Goal: Task Accomplishment & Management: Use online tool/utility

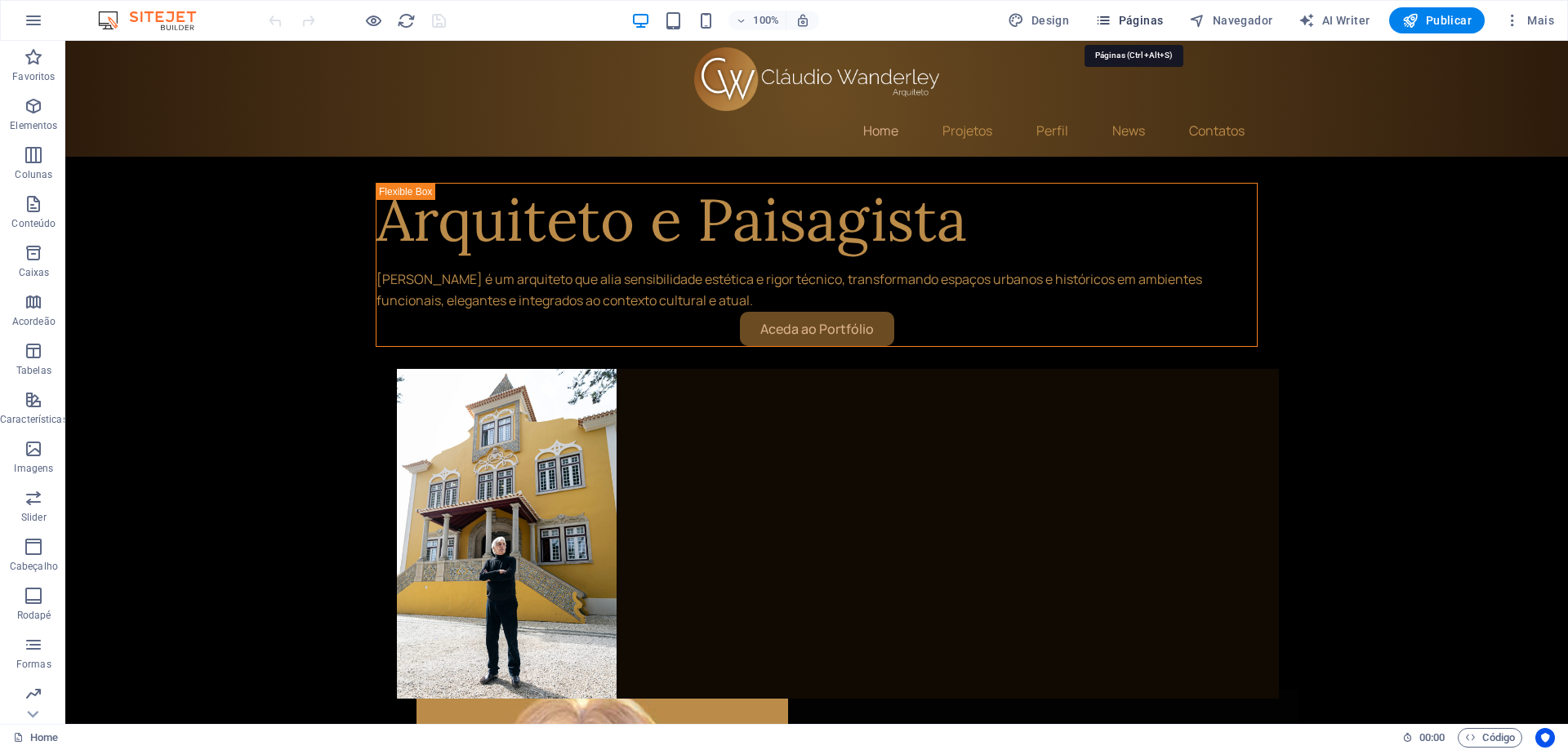
click at [1144, 12] on button "Páginas" at bounding box center [1129, 20] width 80 height 26
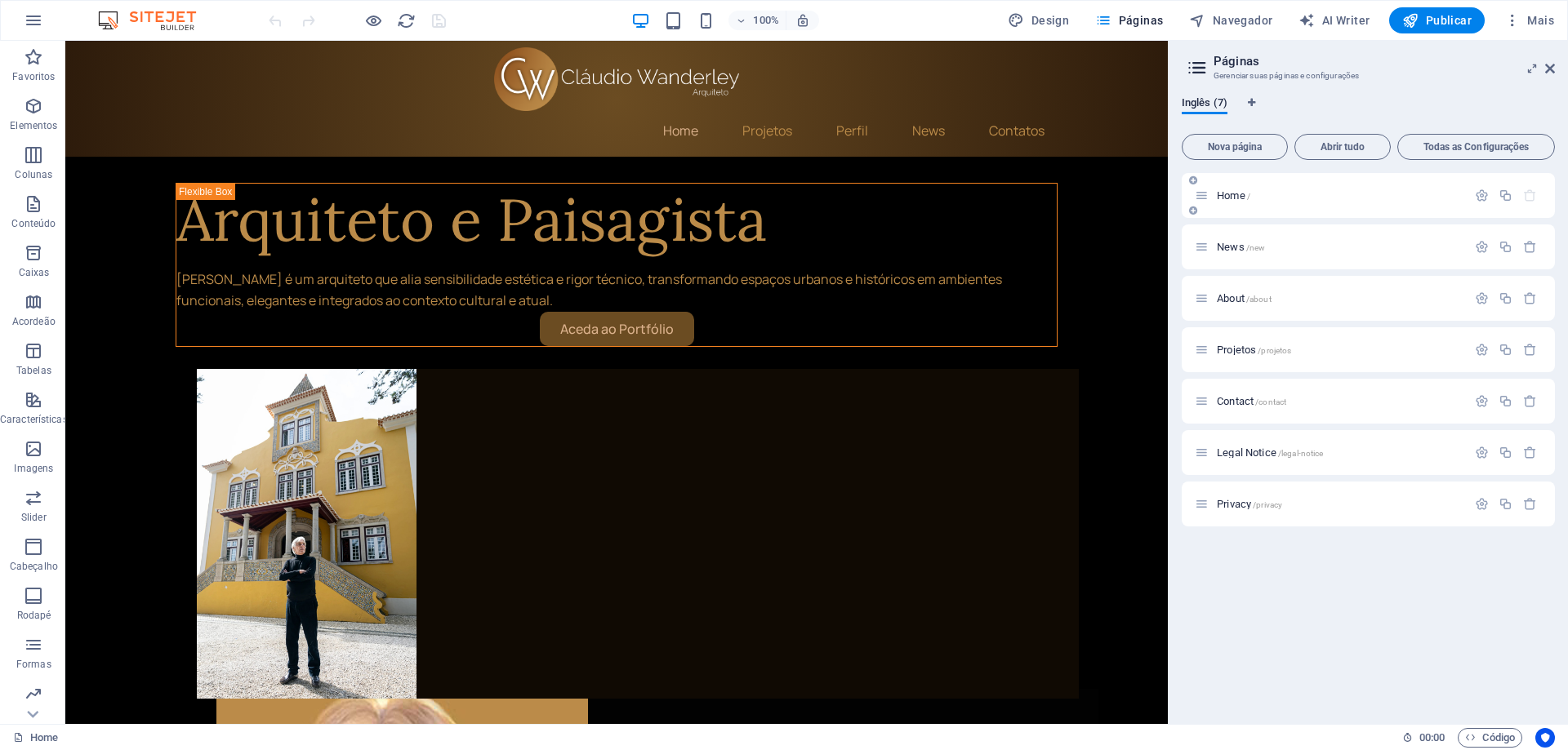
click at [1233, 200] on span "Home /" at bounding box center [1234, 195] width 33 height 12
click at [1250, 20] on span "Navegador" at bounding box center [1230, 20] width 83 height 17
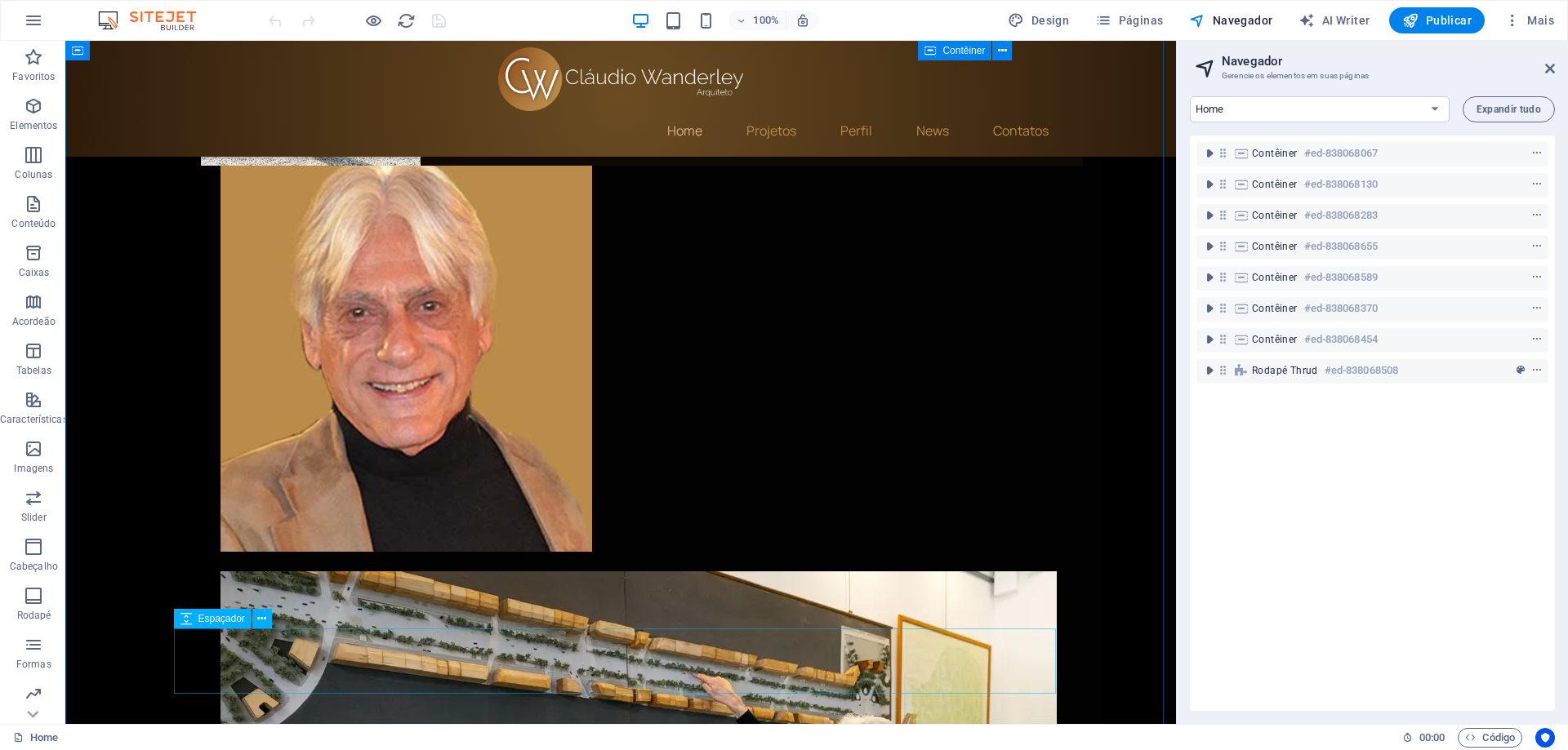
scroll to position [572, 0]
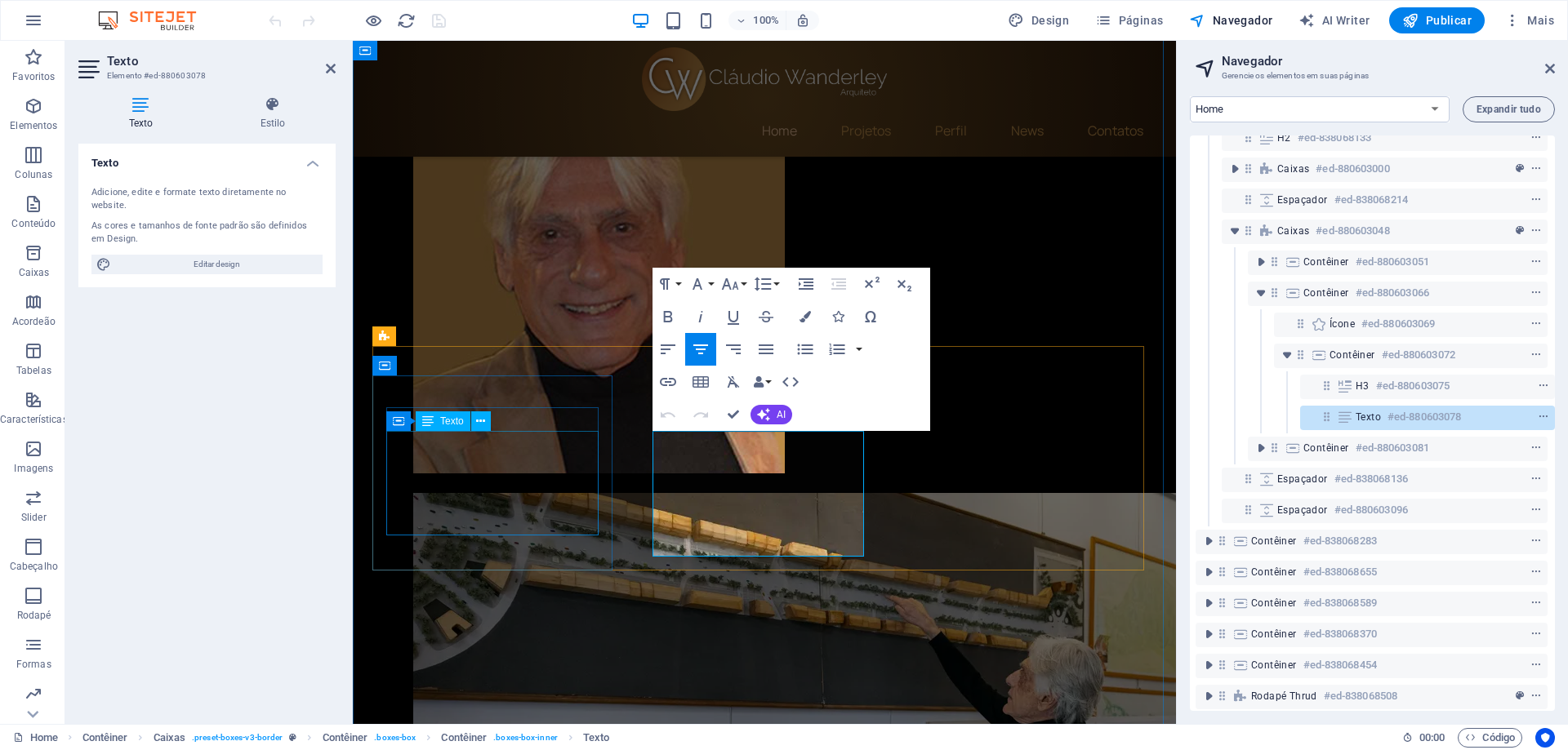
scroll to position [78, 4]
drag, startPoint x: 676, startPoint y: 443, endPoint x: 800, endPoint y: 549, distance: 163.1
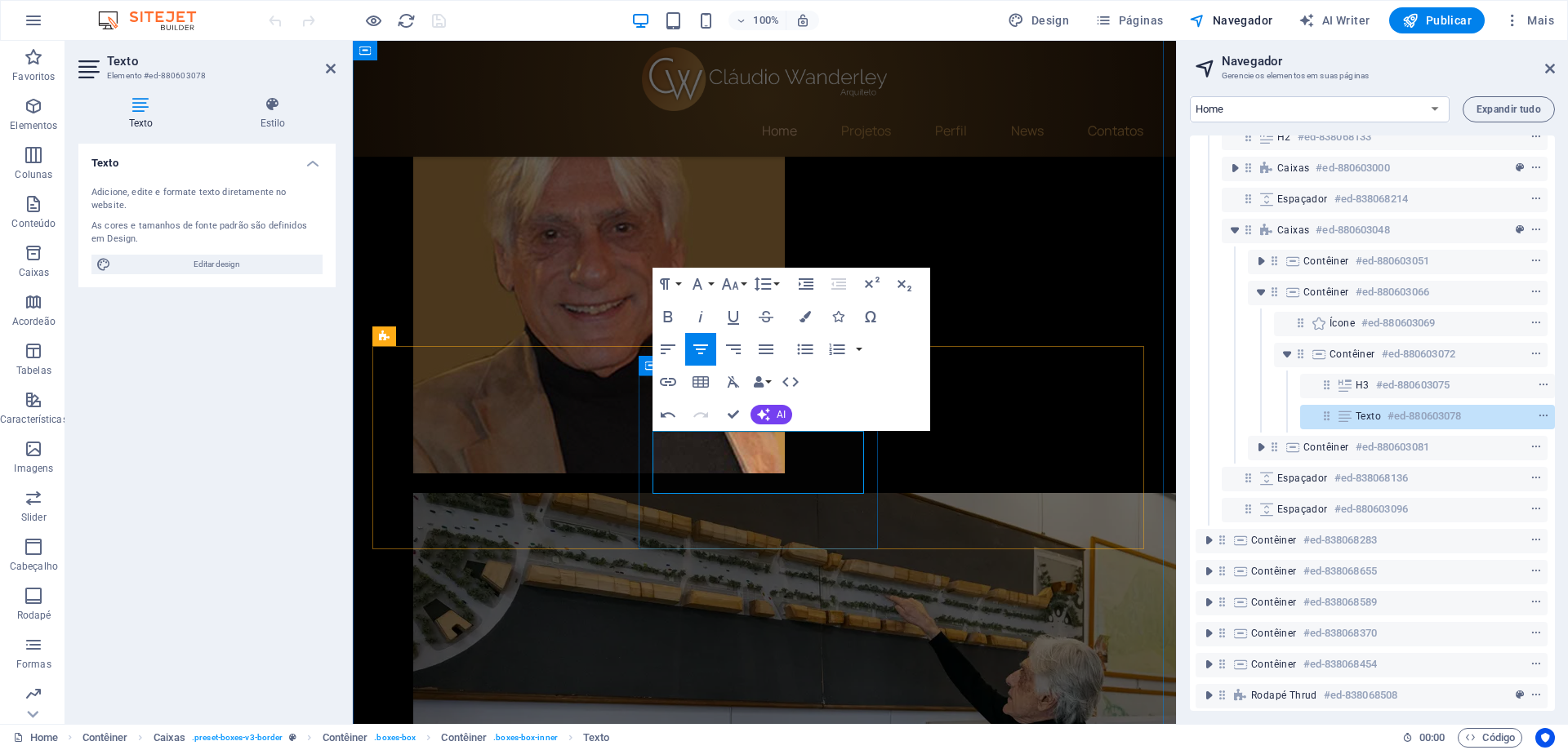
drag, startPoint x: 788, startPoint y: 485, endPoint x: 842, endPoint y: 485, distance: 54.0
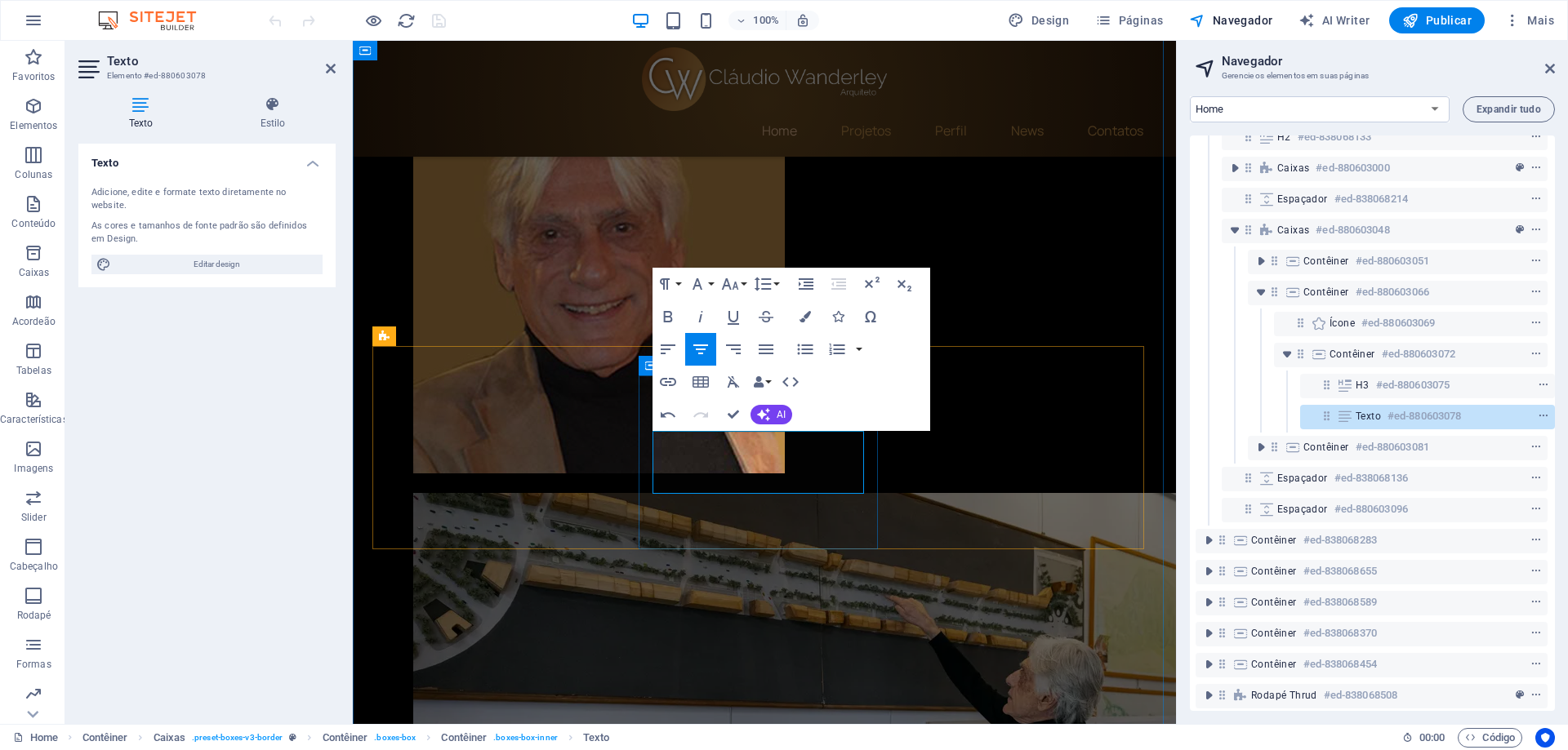
drag, startPoint x: 724, startPoint y: 441, endPoint x: 667, endPoint y: 443, distance: 57.0
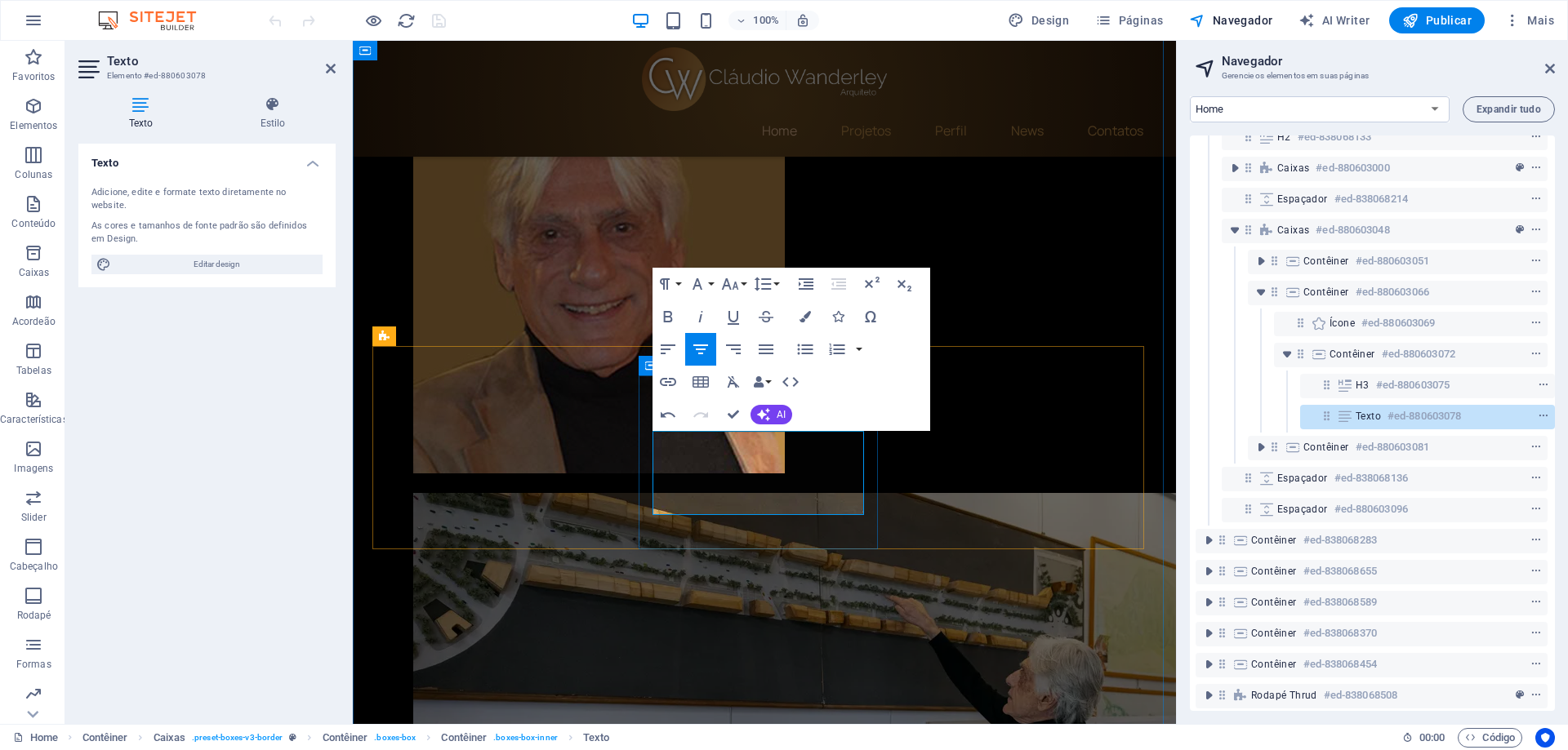
drag, startPoint x: 739, startPoint y: 415, endPoint x: 675, endPoint y: 374, distance: 76.0
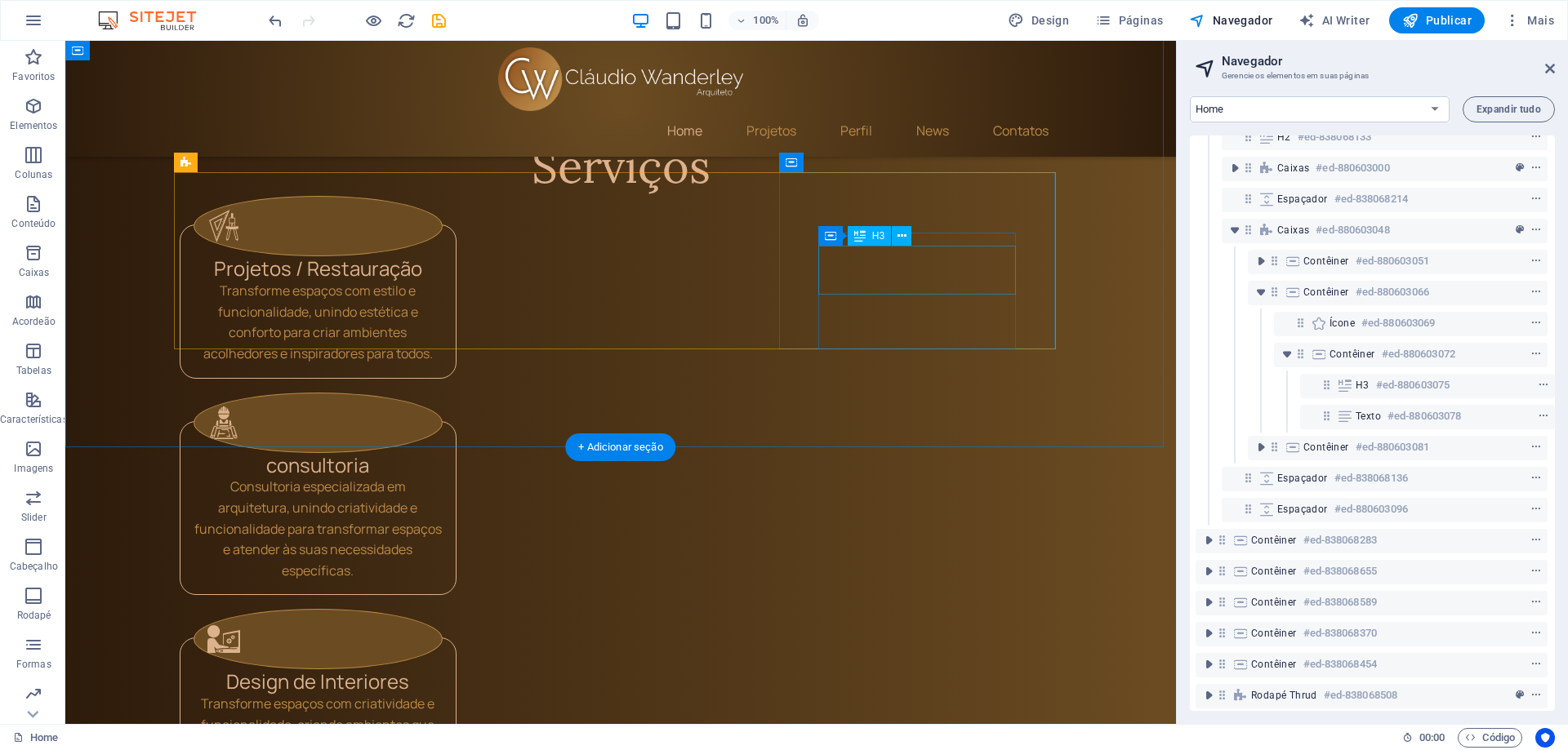
scroll to position [1470, 0]
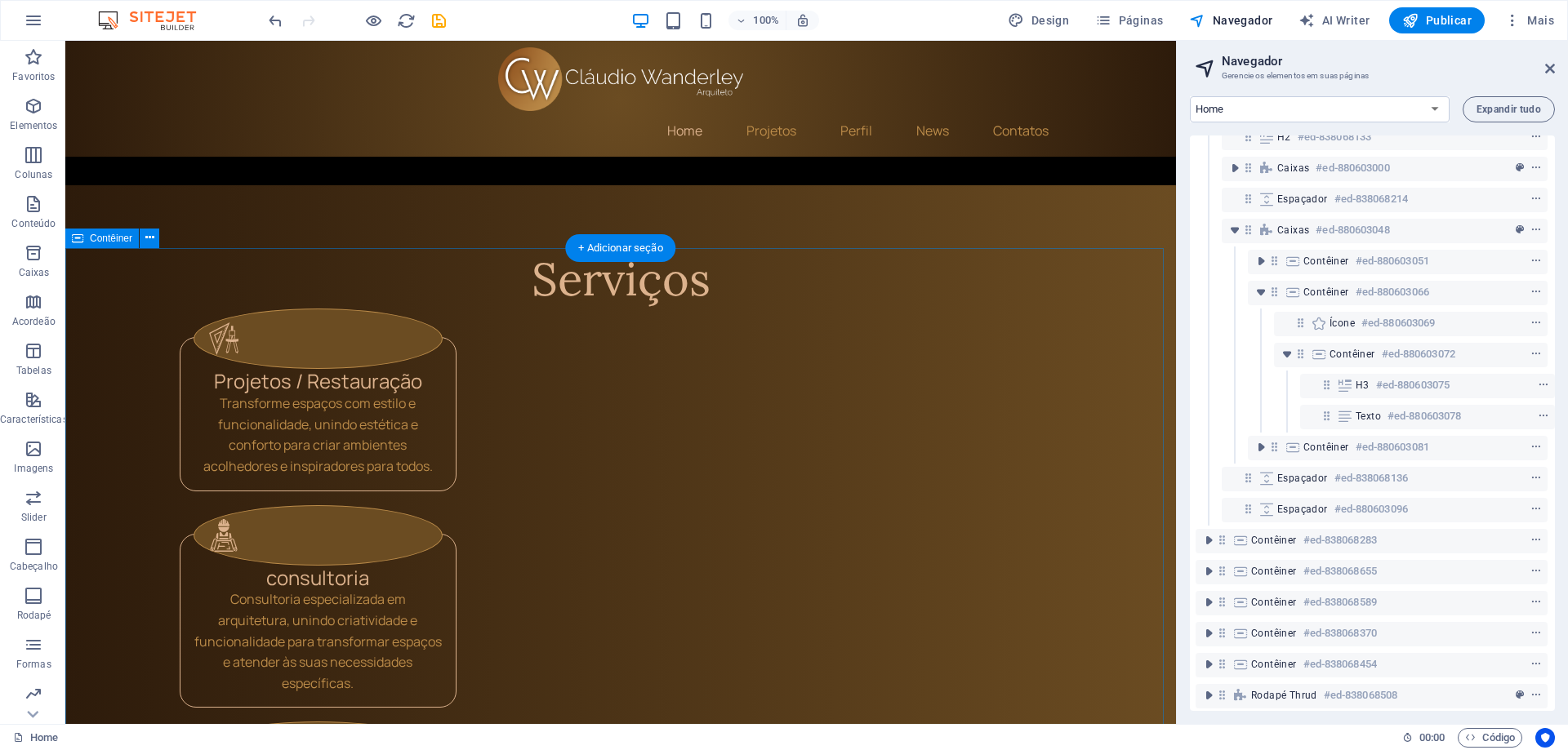
click at [1531, 571] on icon "context-menu" at bounding box center [1536, 572] width 12 height 12
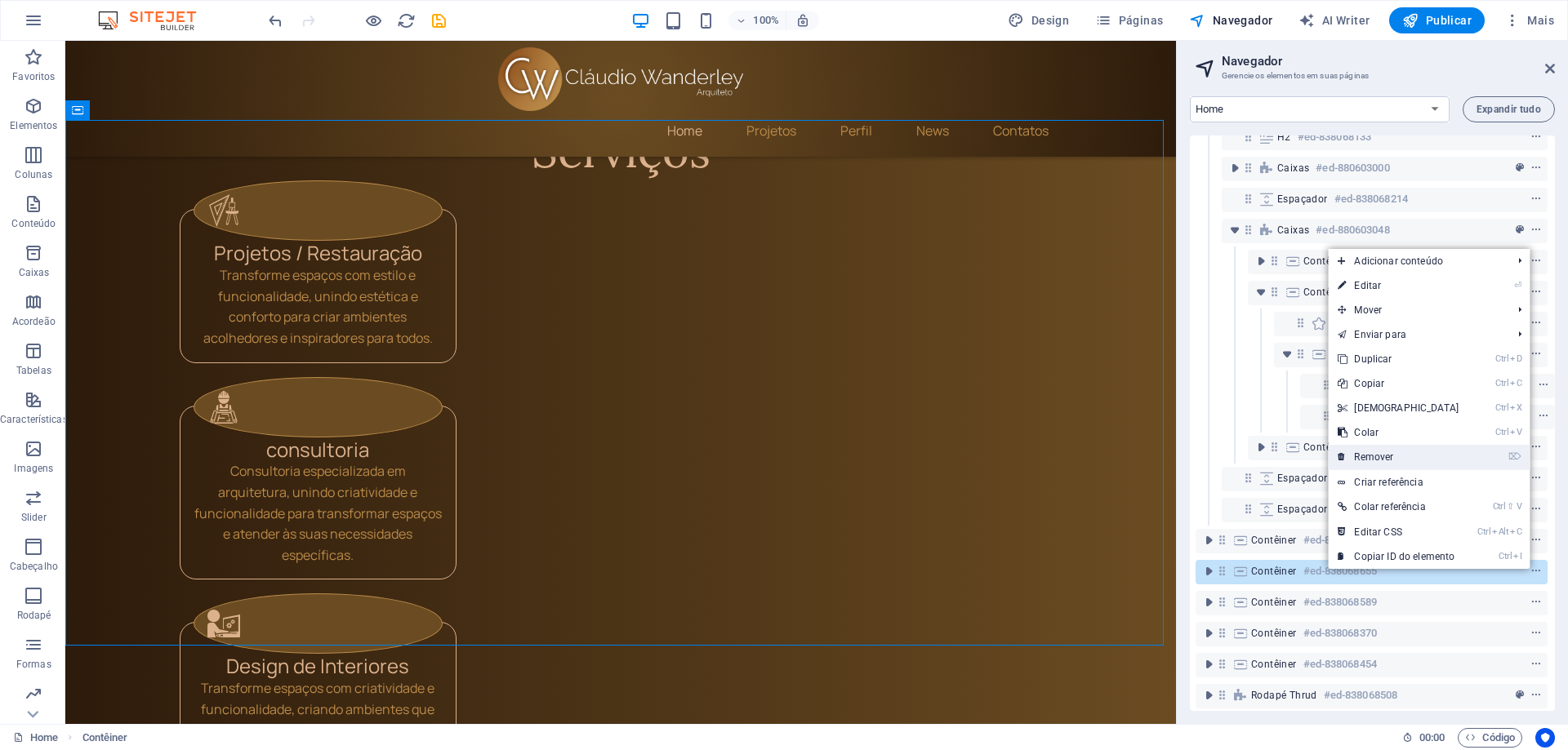
click at [1392, 460] on link "⌦ Remover" at bounding box center [1397, 457] width 140 height 25
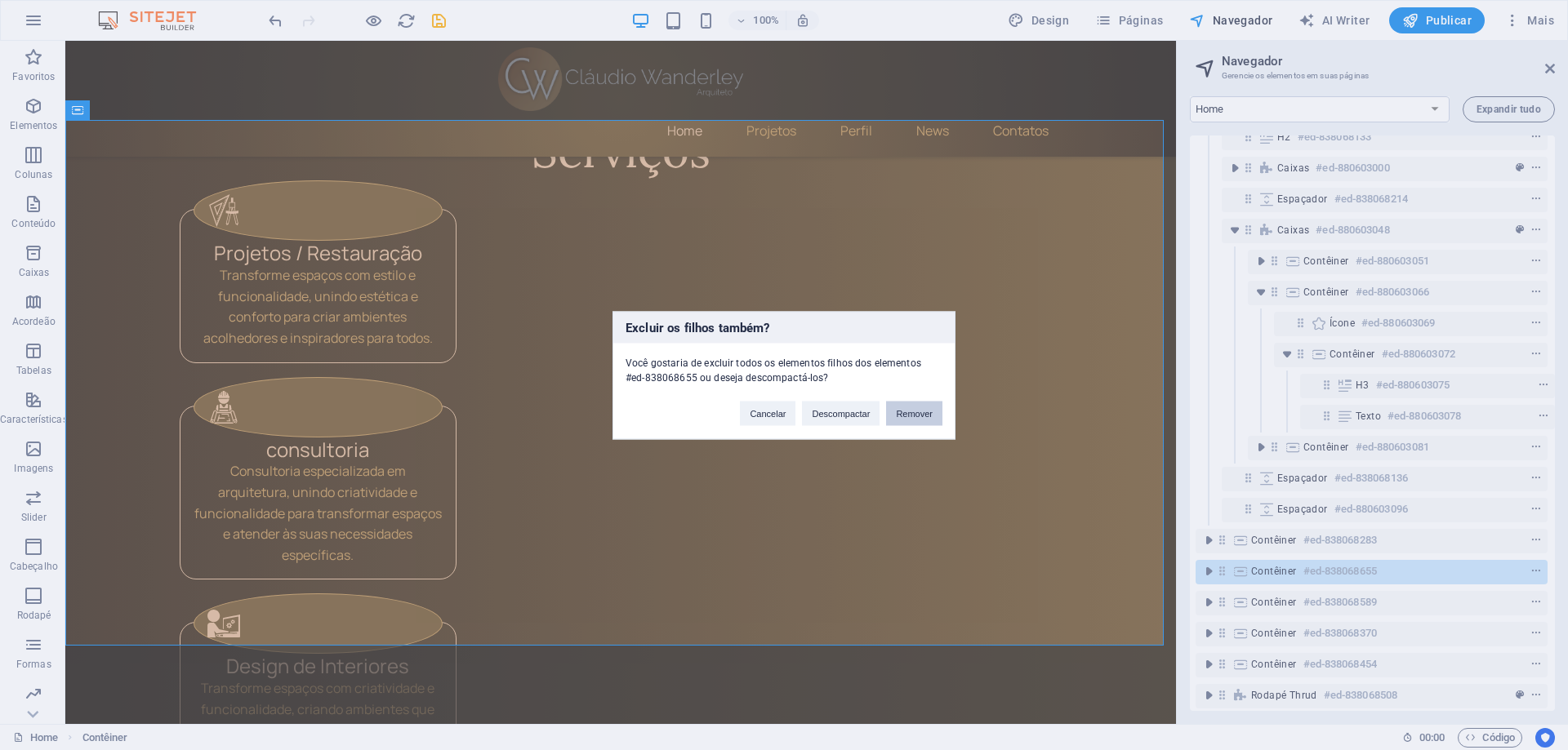
click at [900, 416] on button "Remover" at bounding box center [913, 413] width 56 height 25
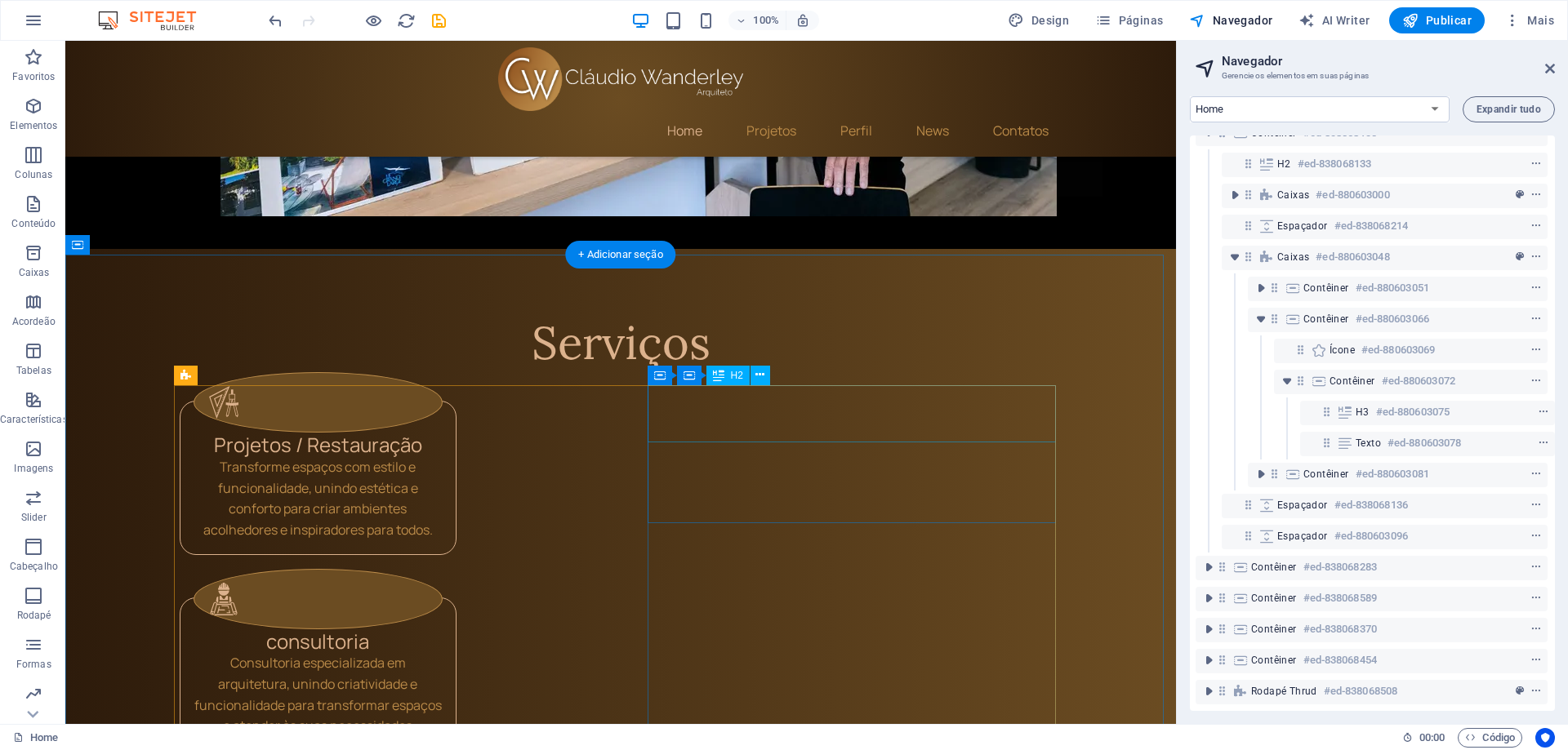
scroll to position [1516, 0]
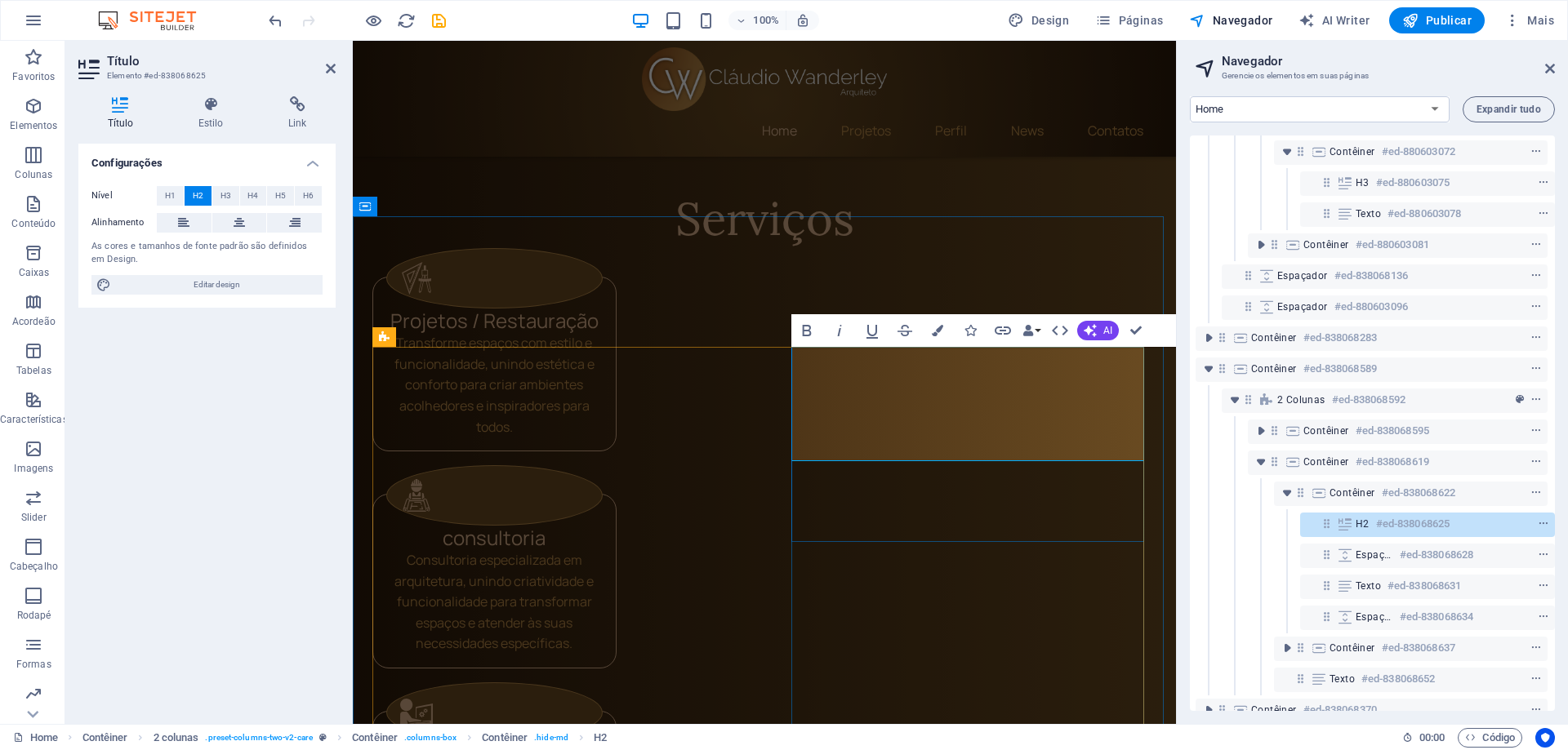
scroll to position [374, 4]
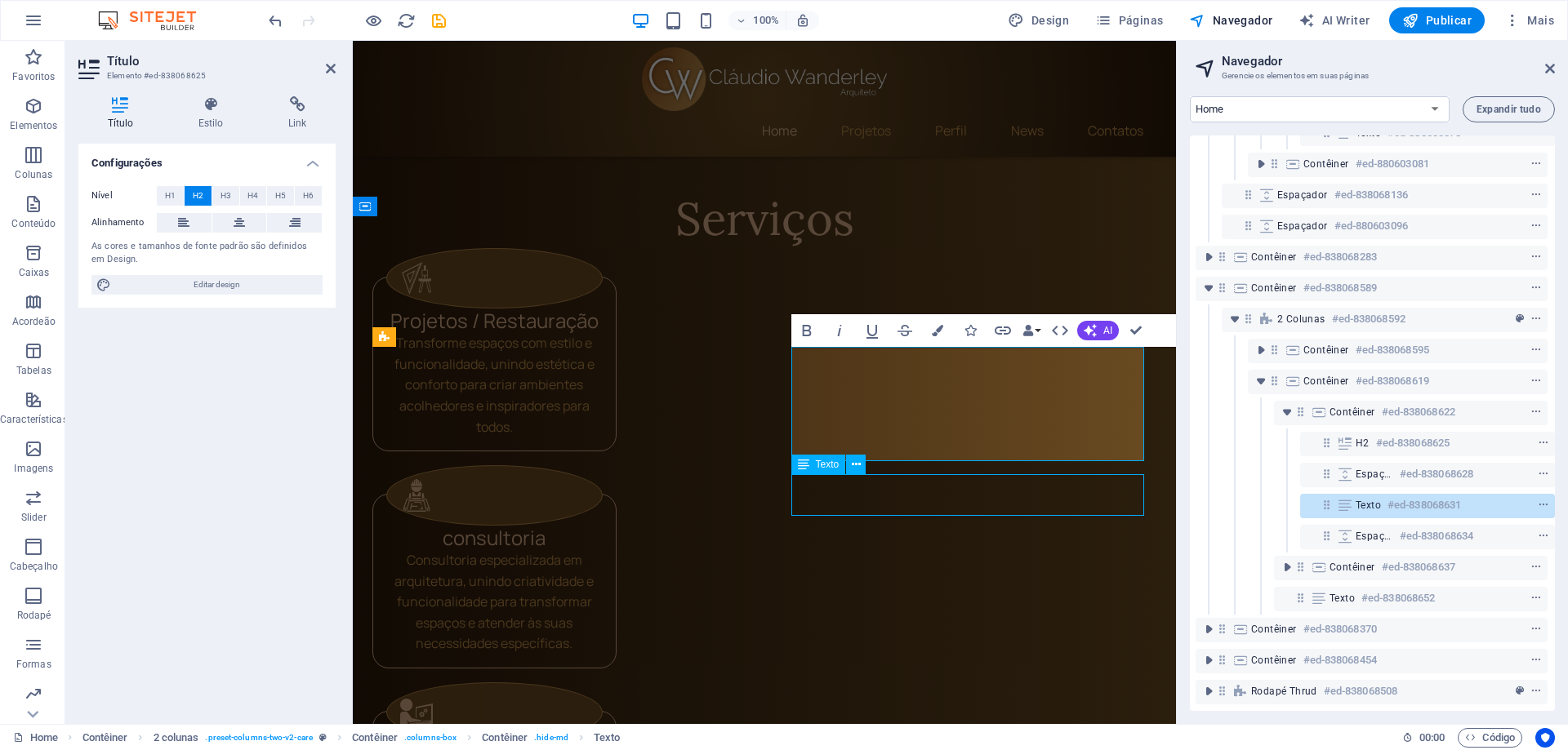
scroll to position [1516, 0]
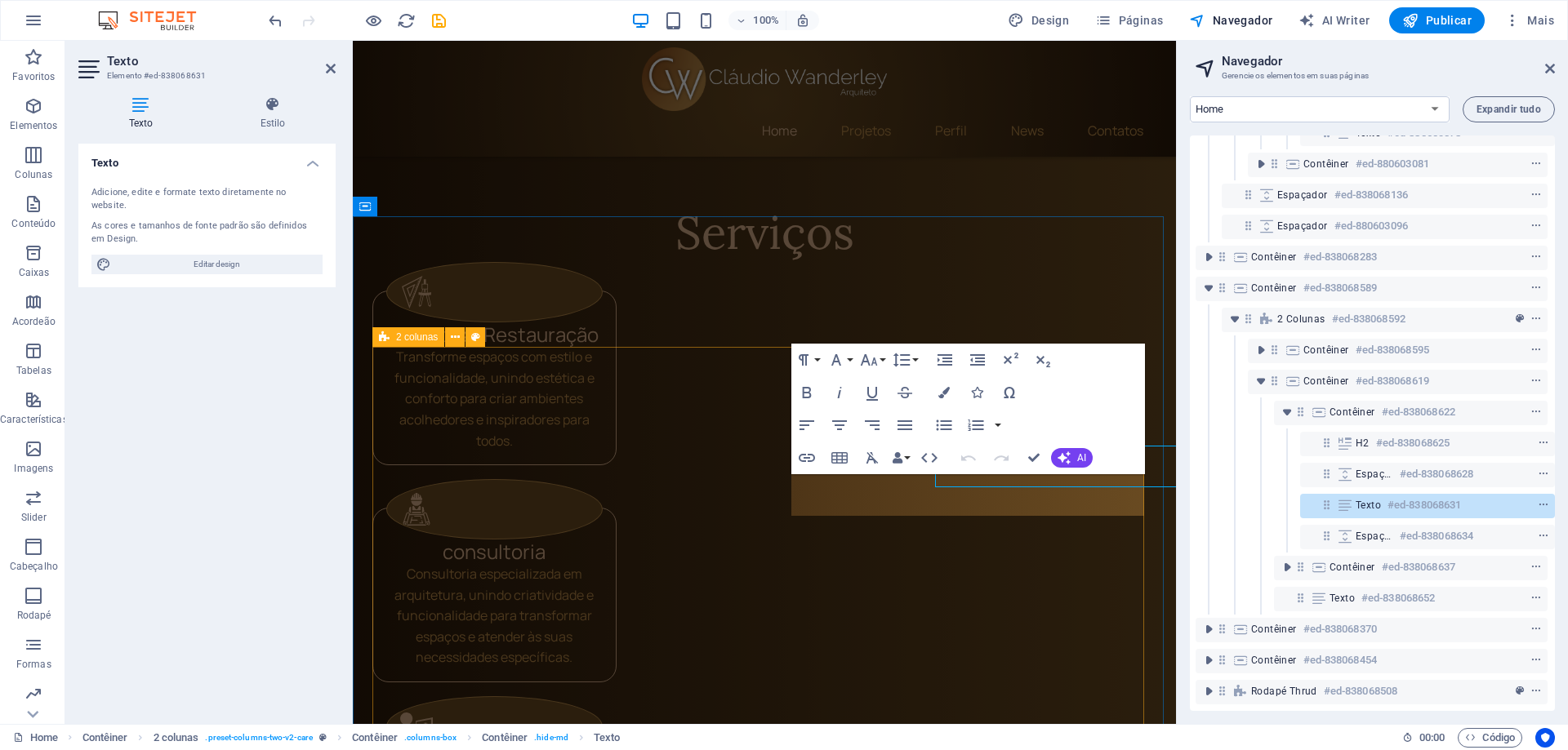
scroll to position [1529, 0]
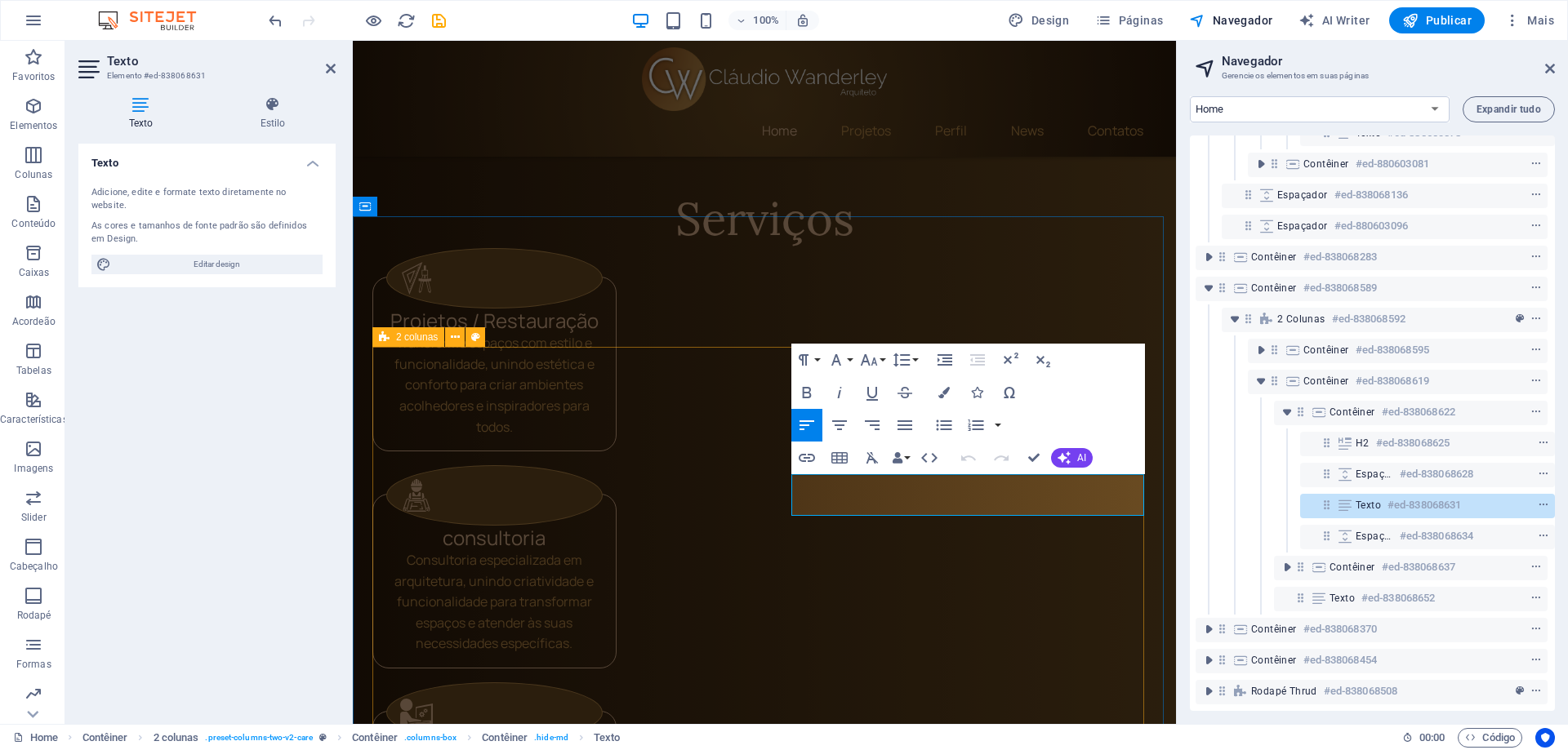
drag, startPoint x: 1130, startPoint y: 504, endPoint x: 769, endPoint y: 478, distance: 361.9
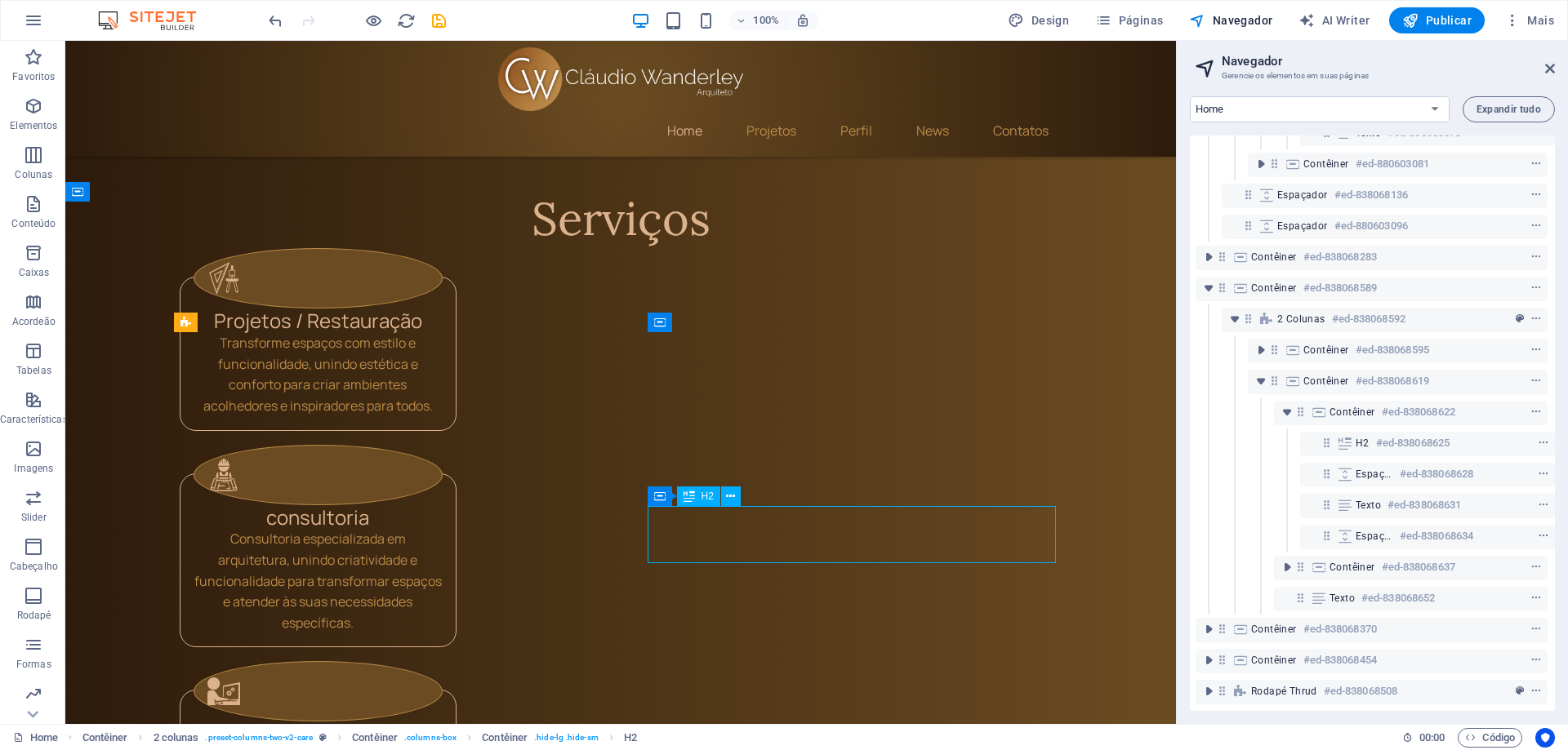
scroll to position [1516, 0]
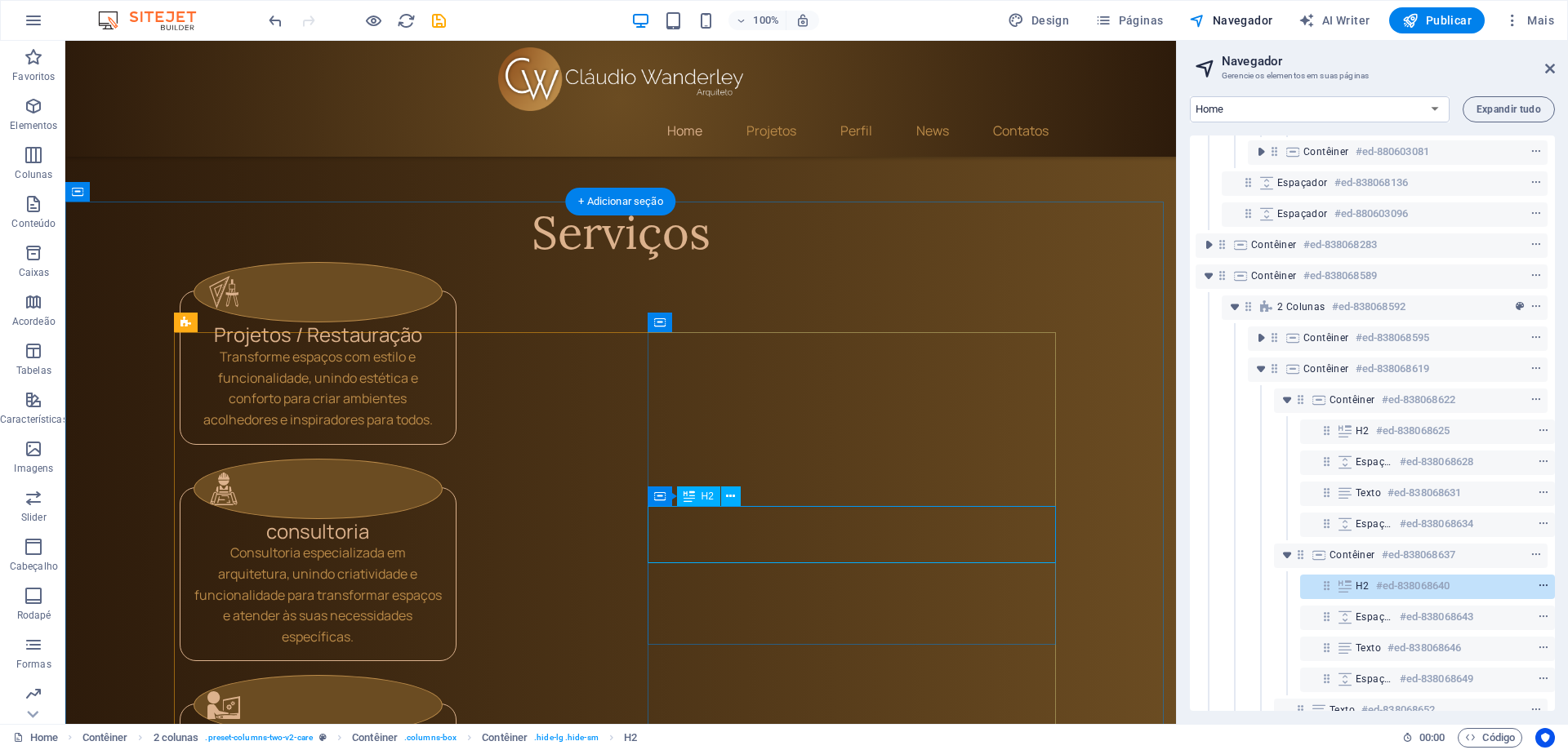
click at [1544, 584] on icon "context-menu" at bounding box center [1543, 586] width 12 height 12
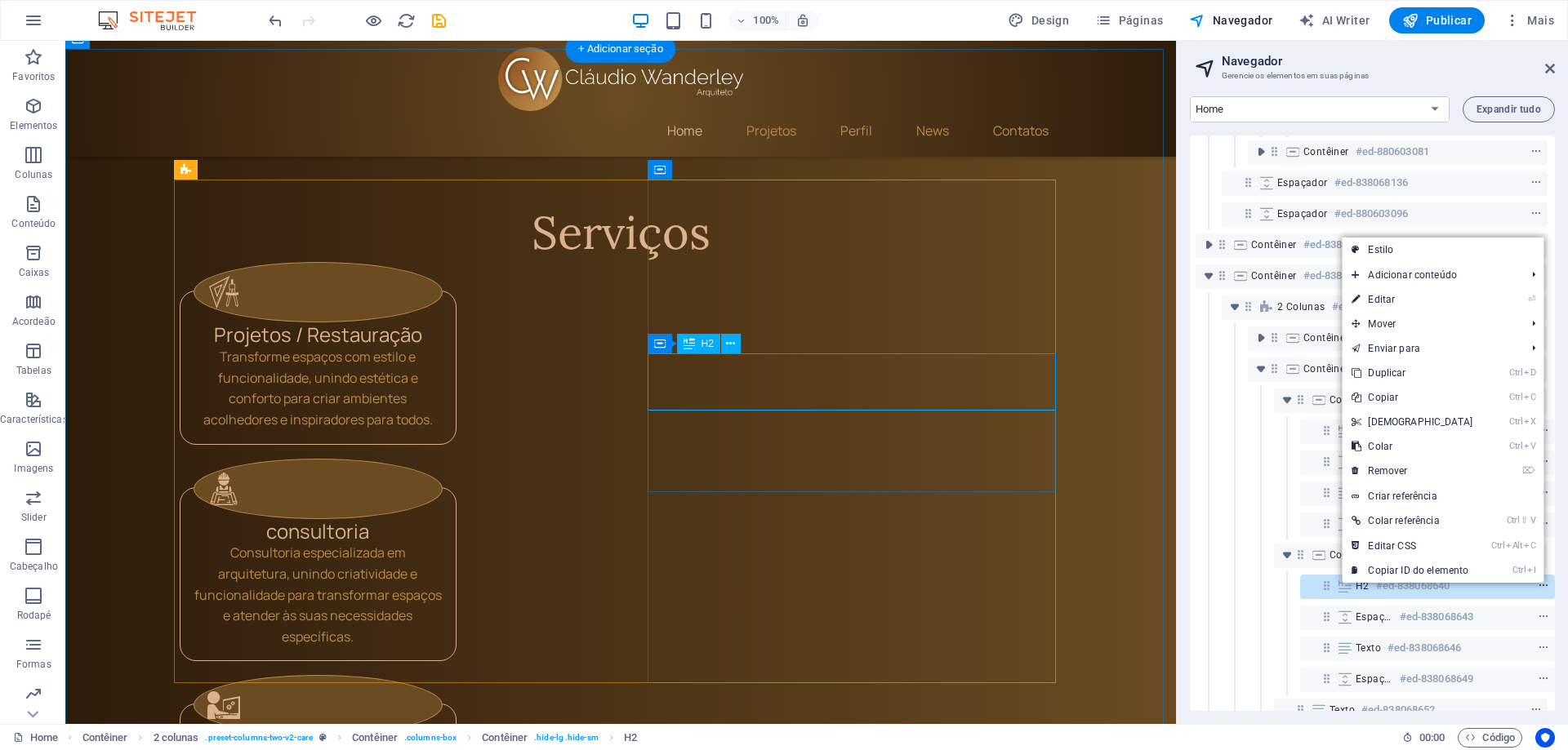
scroll to position [1669, 0]
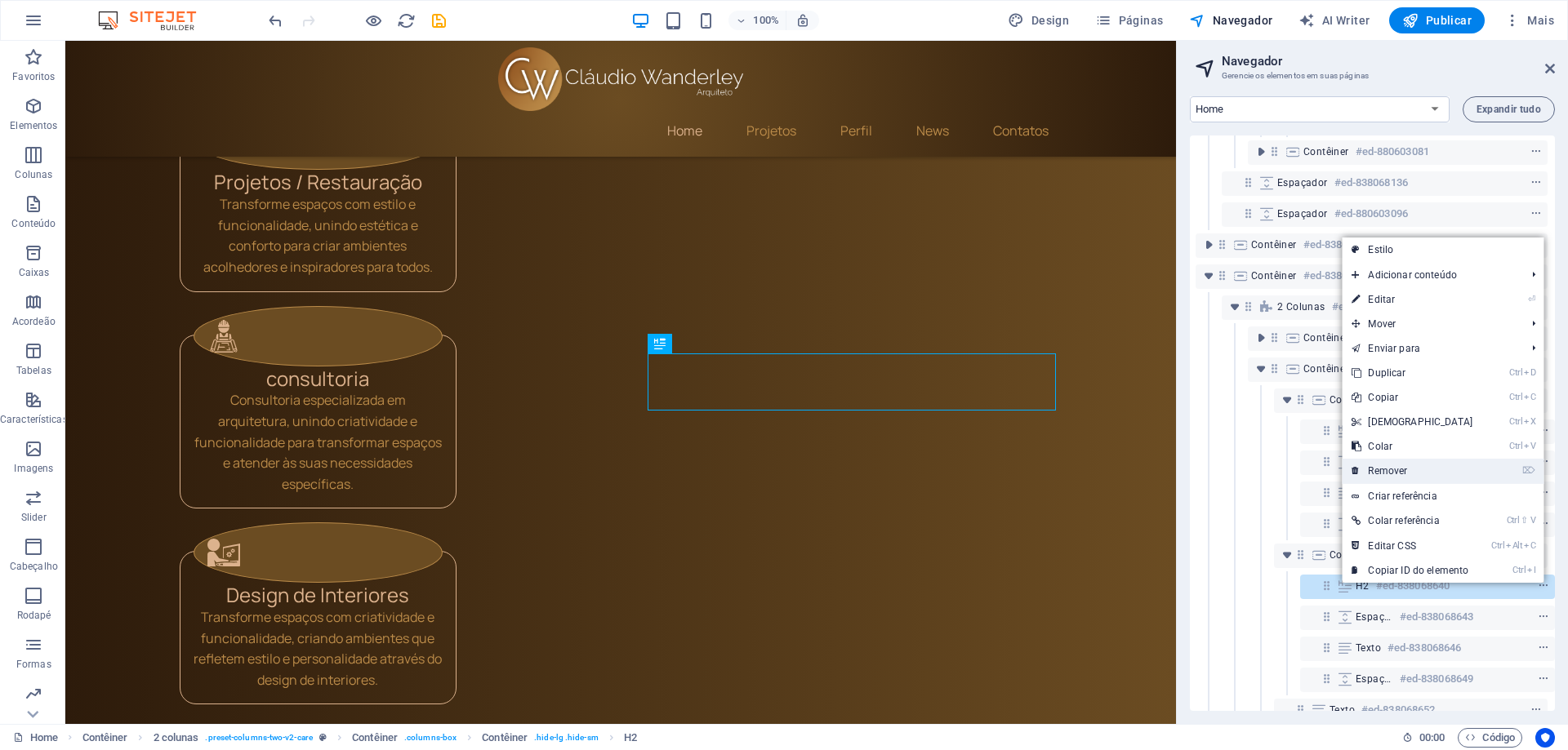
click at [1402, 473] on link "⌦ Remover" at bounding box center [1411, 471] width 140 height 25
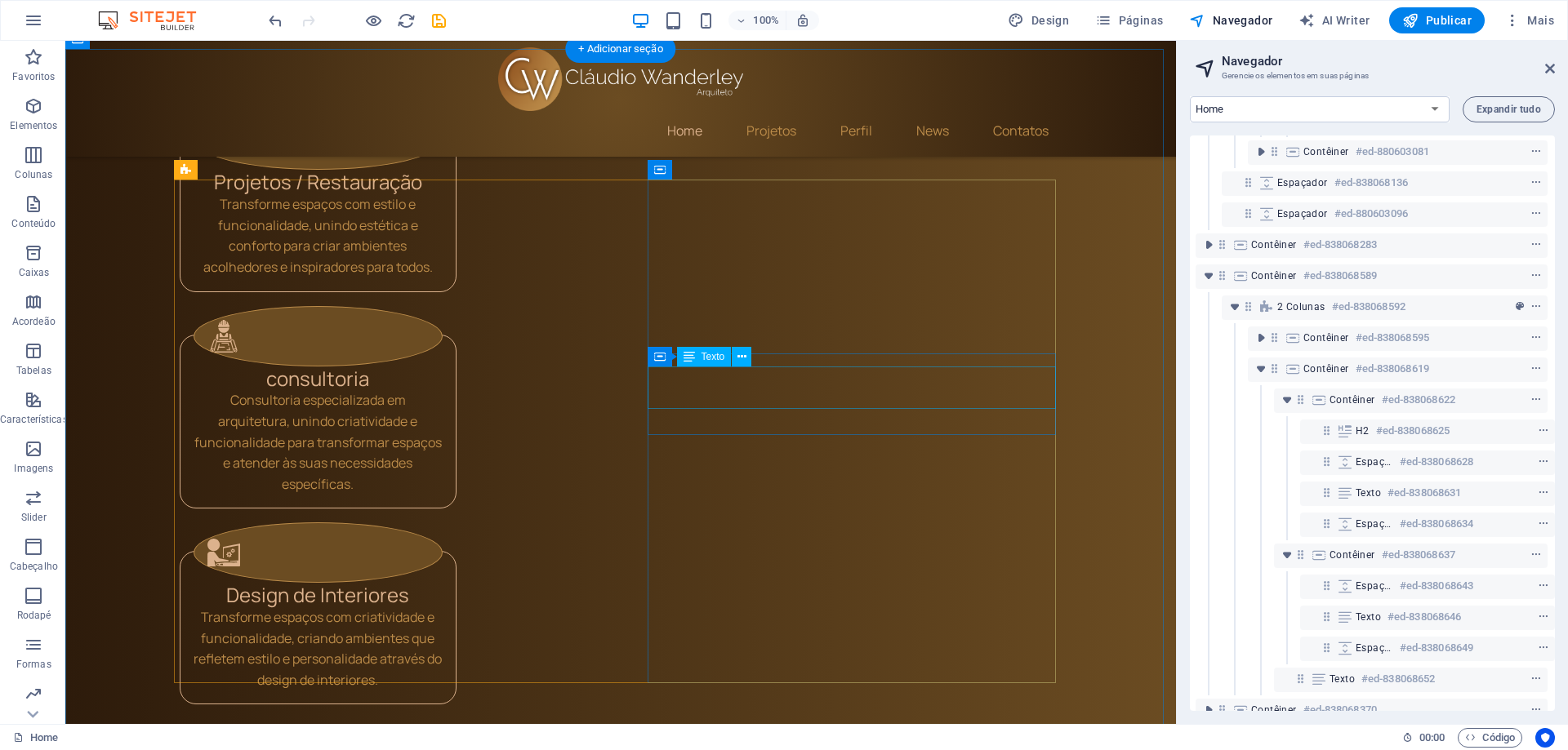
click at [1538, 614] on icon "context-menu" at bounding box center [1543, 618] width 12 height 12
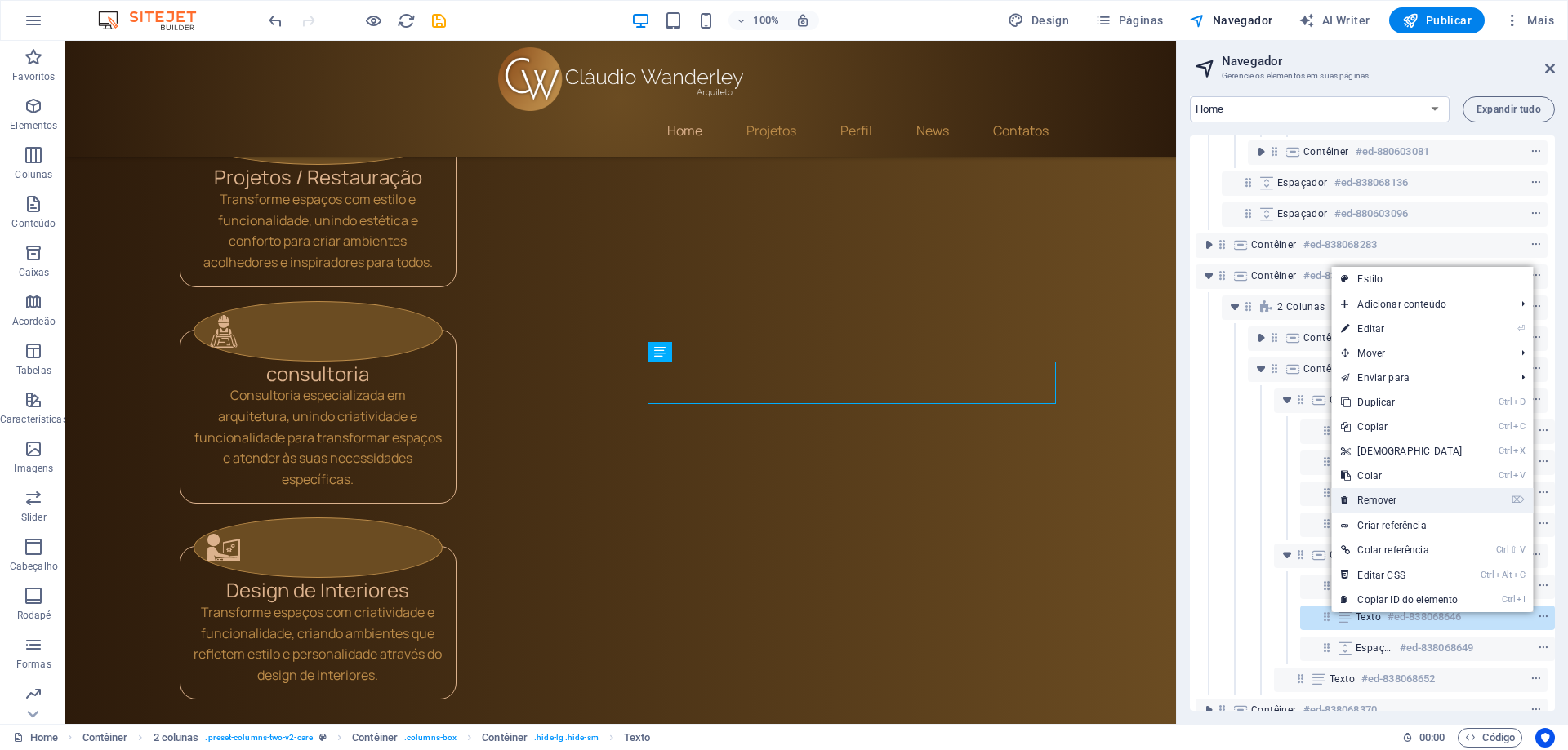
click at [1379, 509] on link "⌦ Remover" at bounding box center [1400, 500] width 140 height 25
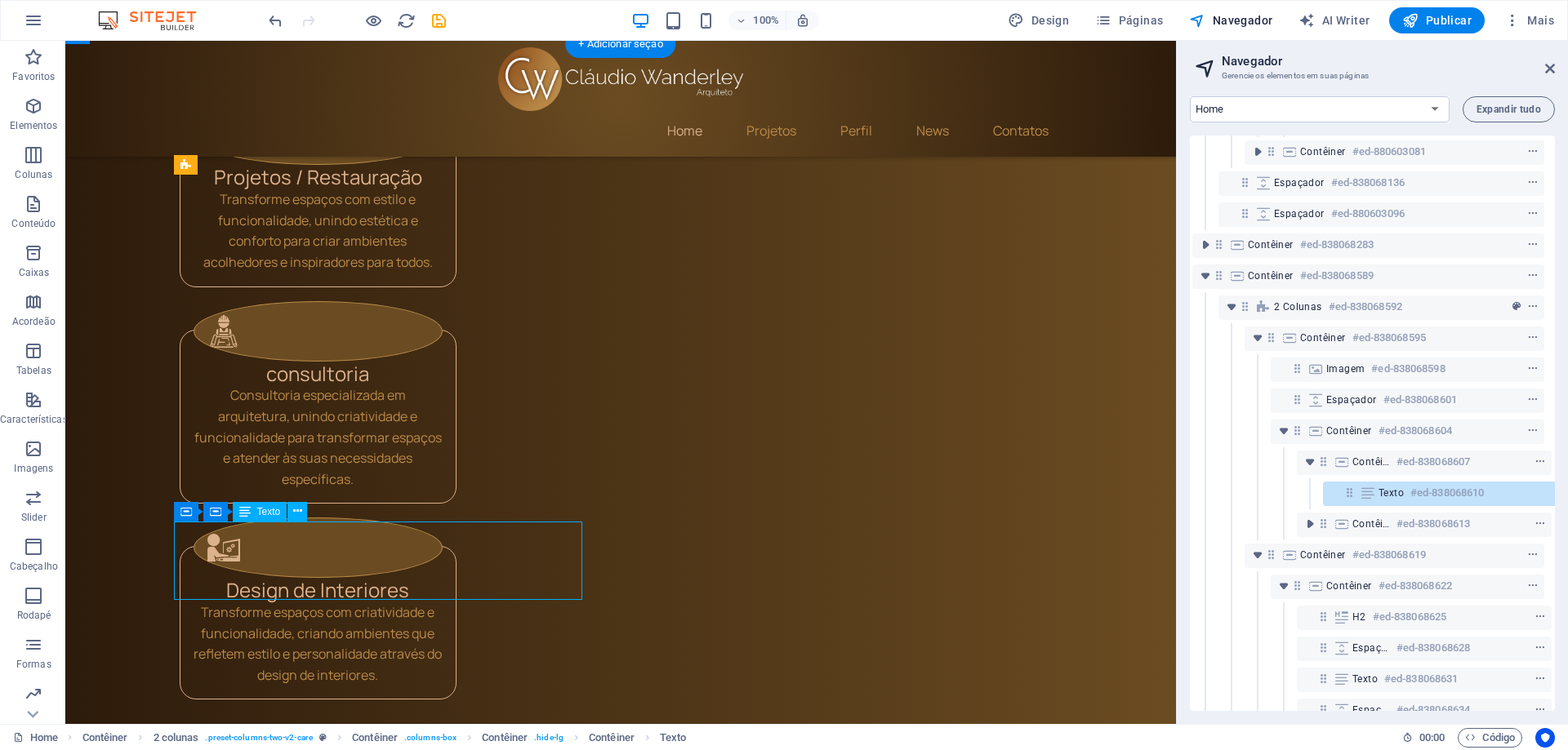
scroll to position [451, 30]
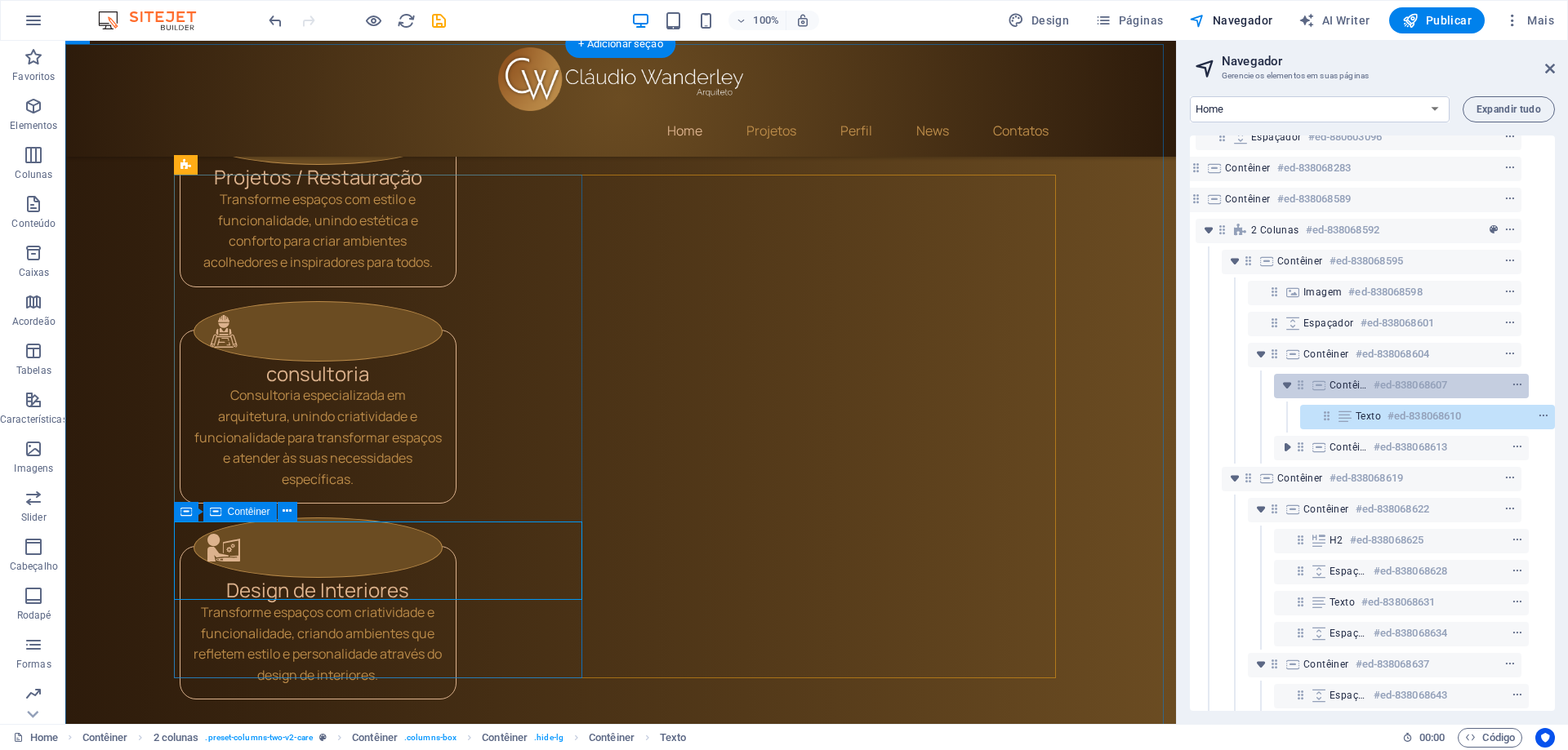
click at [1389, 383] on h6 "#ed-838068607" at bounding box center [1409, 385] width 74 height 20
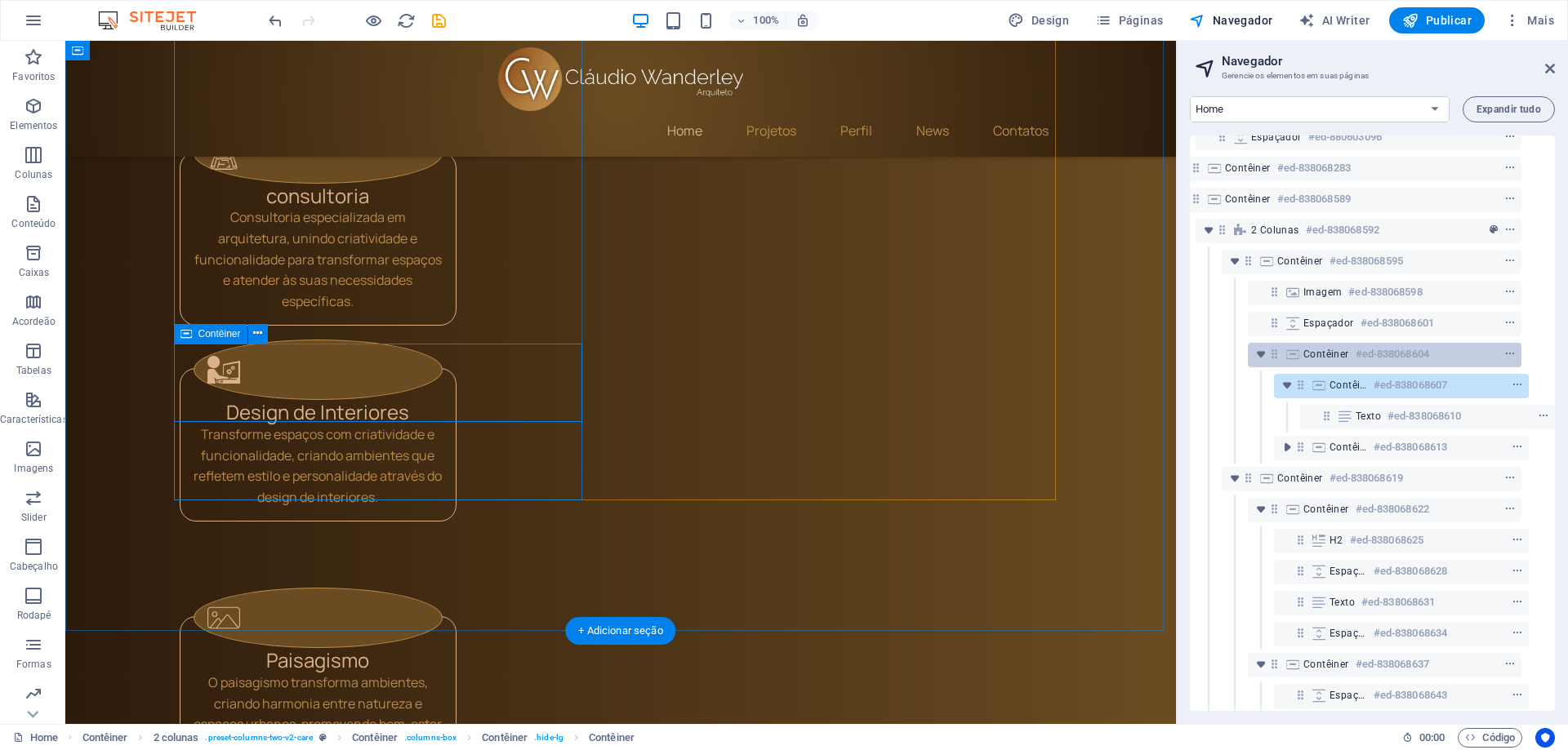
click at [1395, 353] on h6 "#ed-838068604" at bounding box center [1391, 354] width 74 height 20
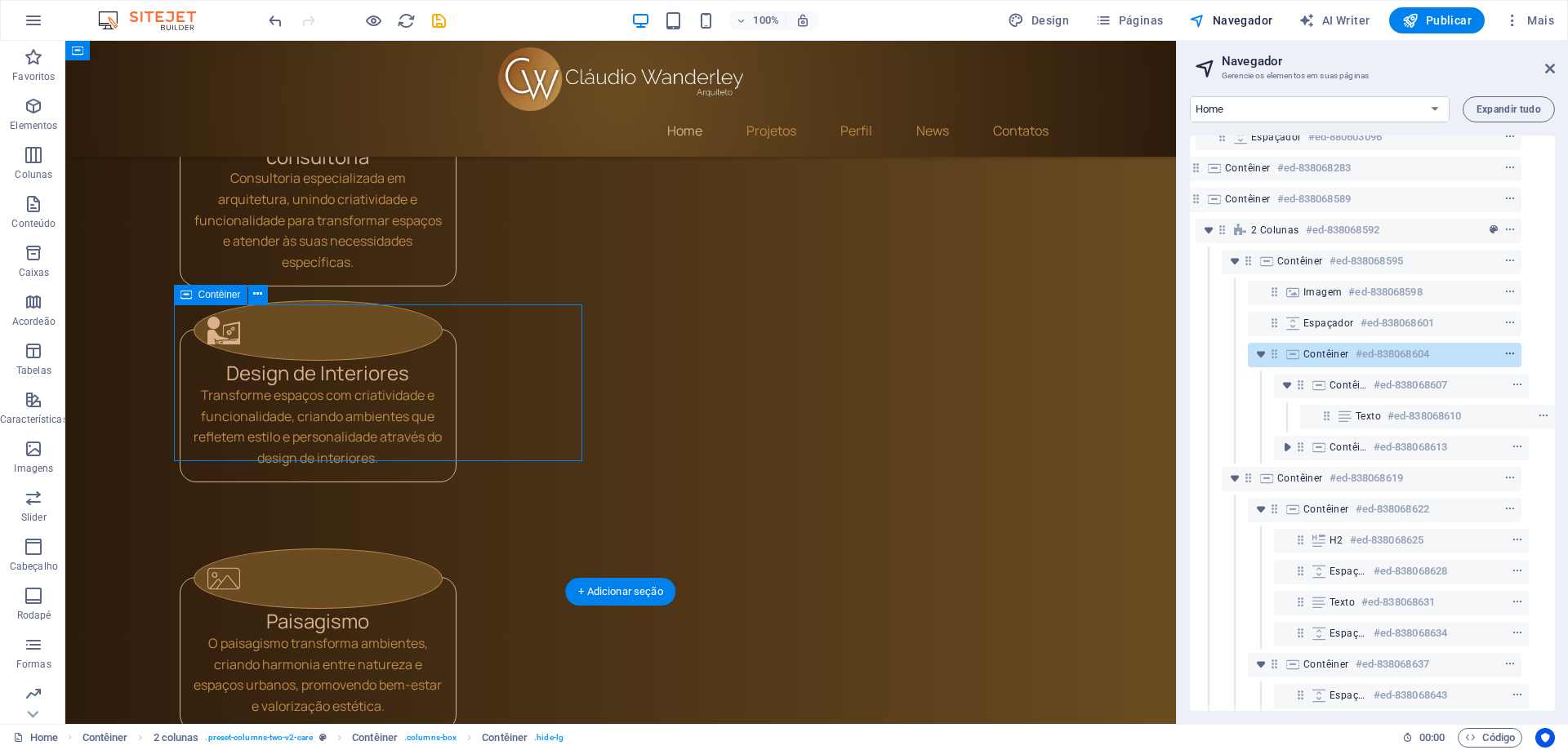
click at [1505, 358] on icon "context-menu" at bounding box center [1510, 355] width 12 height 12
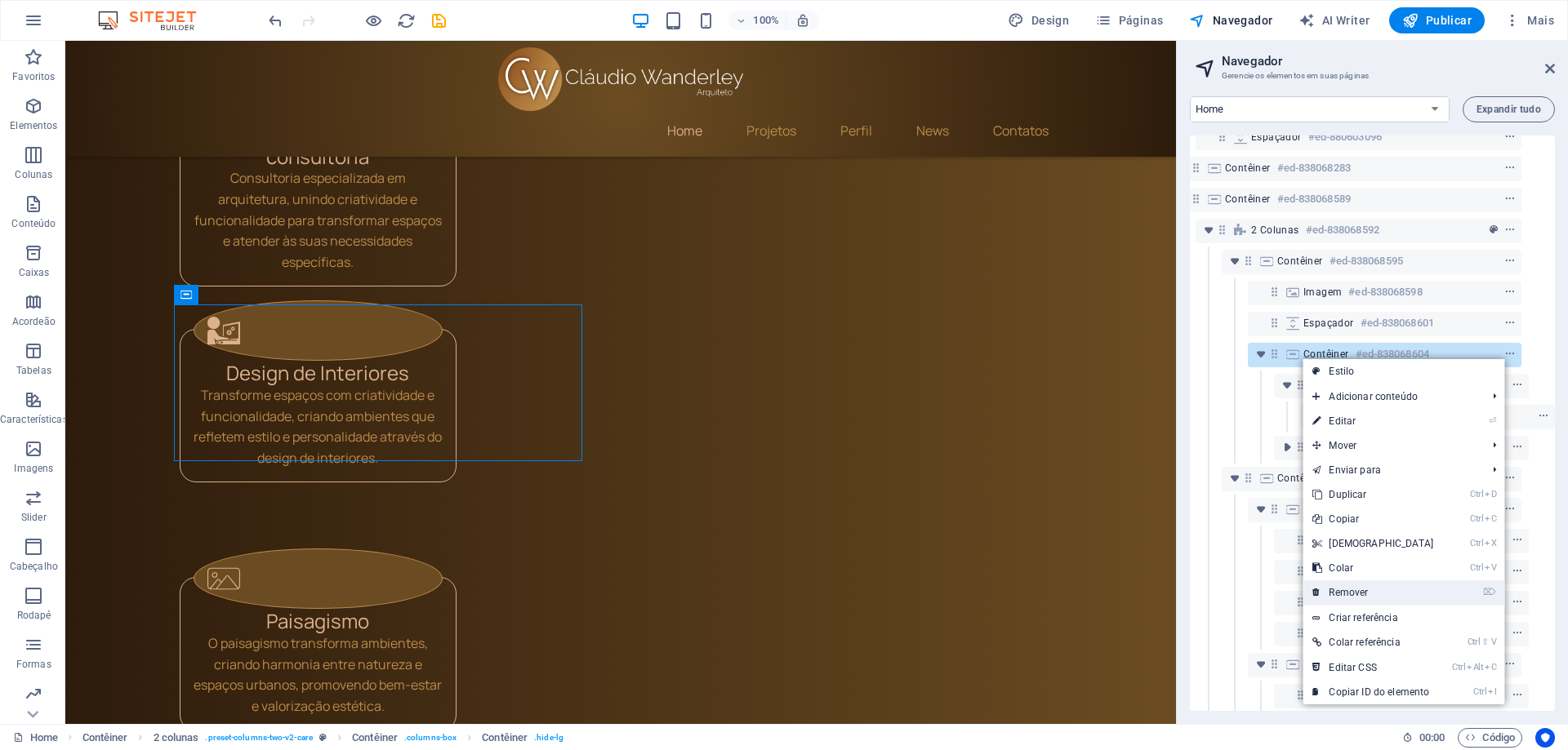
click at [1327, 600] on link "⌦ Remover" at bounding box center [1372, 592] width 140 height 25
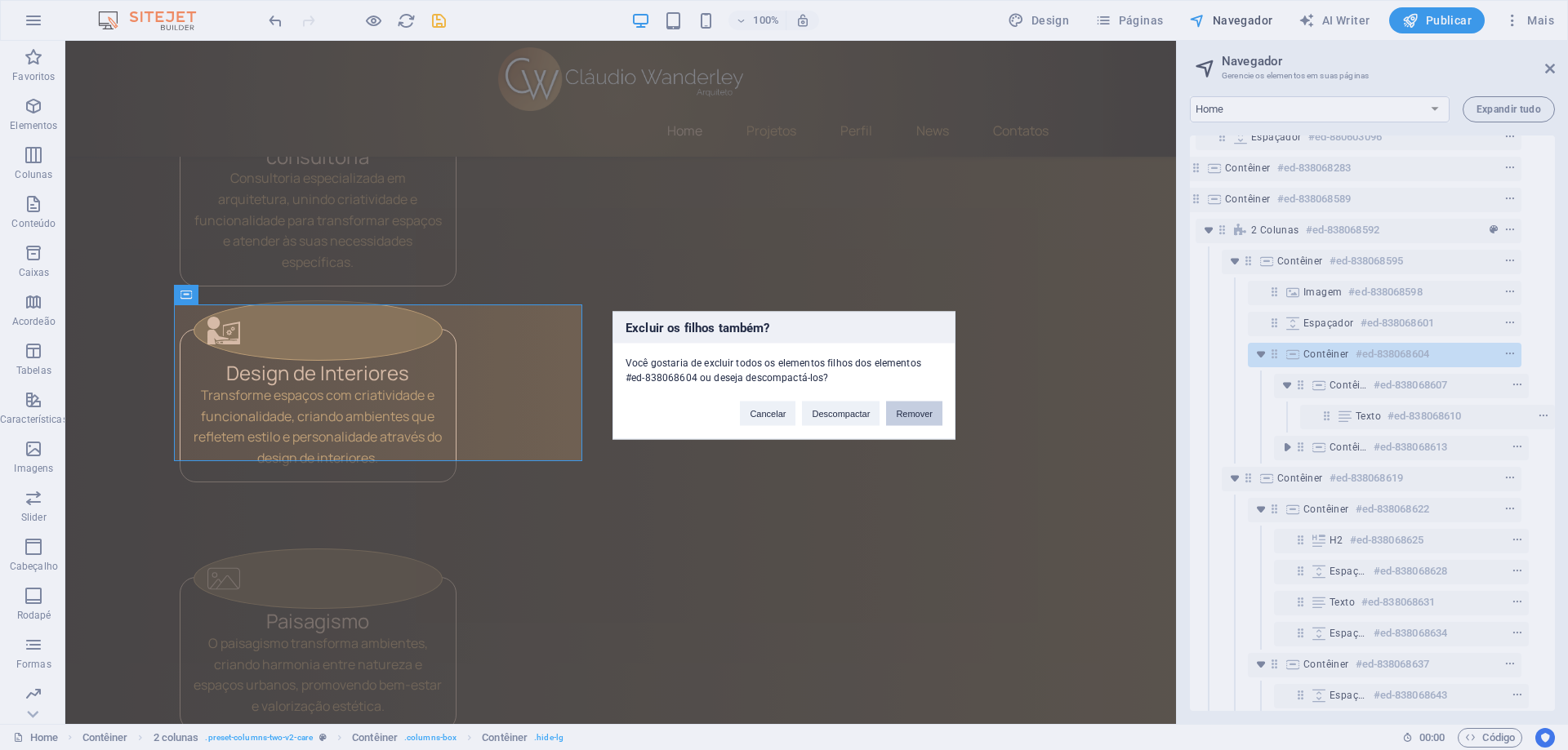
click at [931, 407] on button "Remover" at bounding box center [913, 413] width 56 height 25
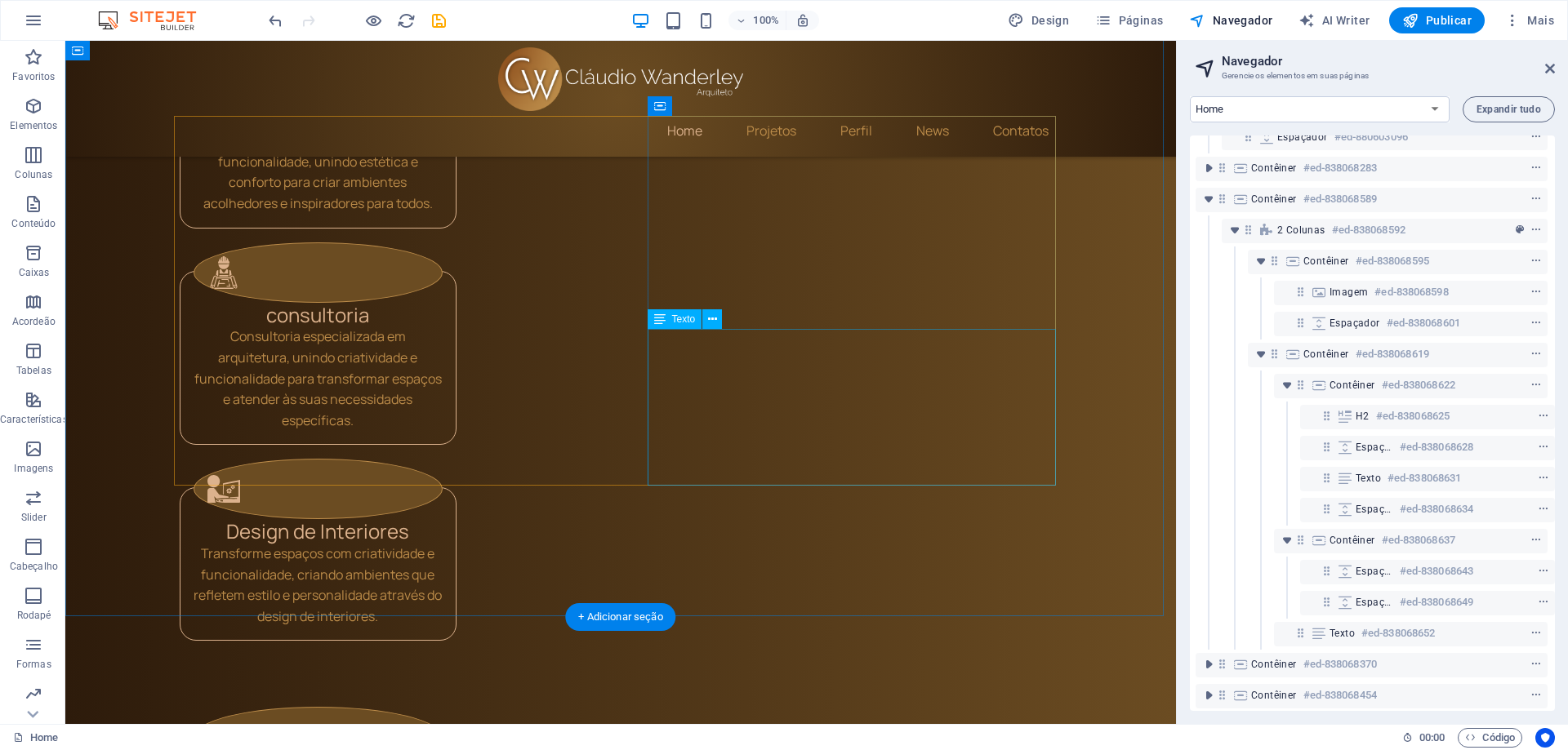
scroll to position [2140, 0]
